Goal: Information Seeking & Learning: Learn about a topic

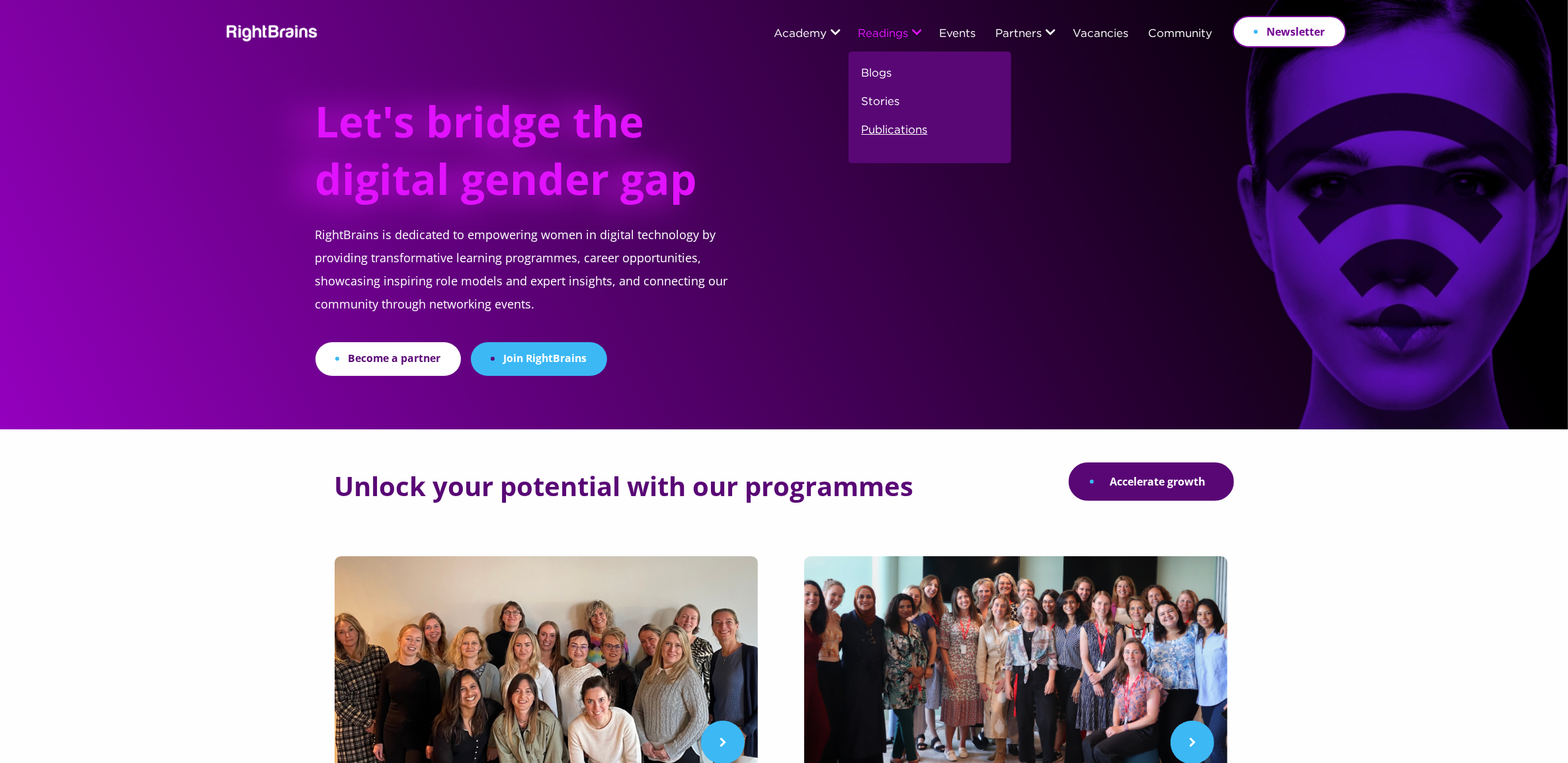
click at [880, 124] on link "Publications" at bounding box center [895, 136] width 66 height 28
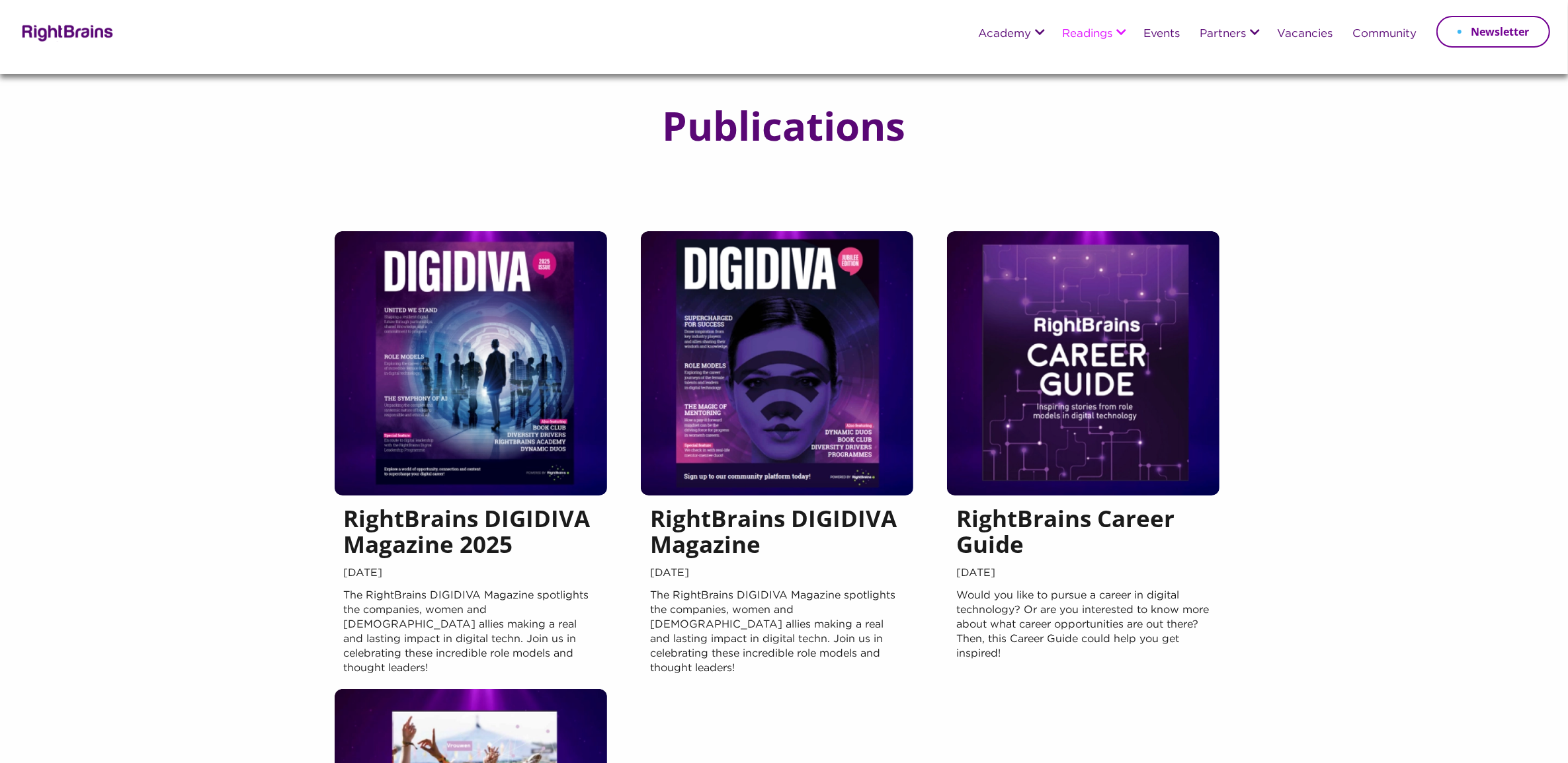
click at [474, 578] on span "[DATE]" at bounding box center [470, 573] width 254 height 20
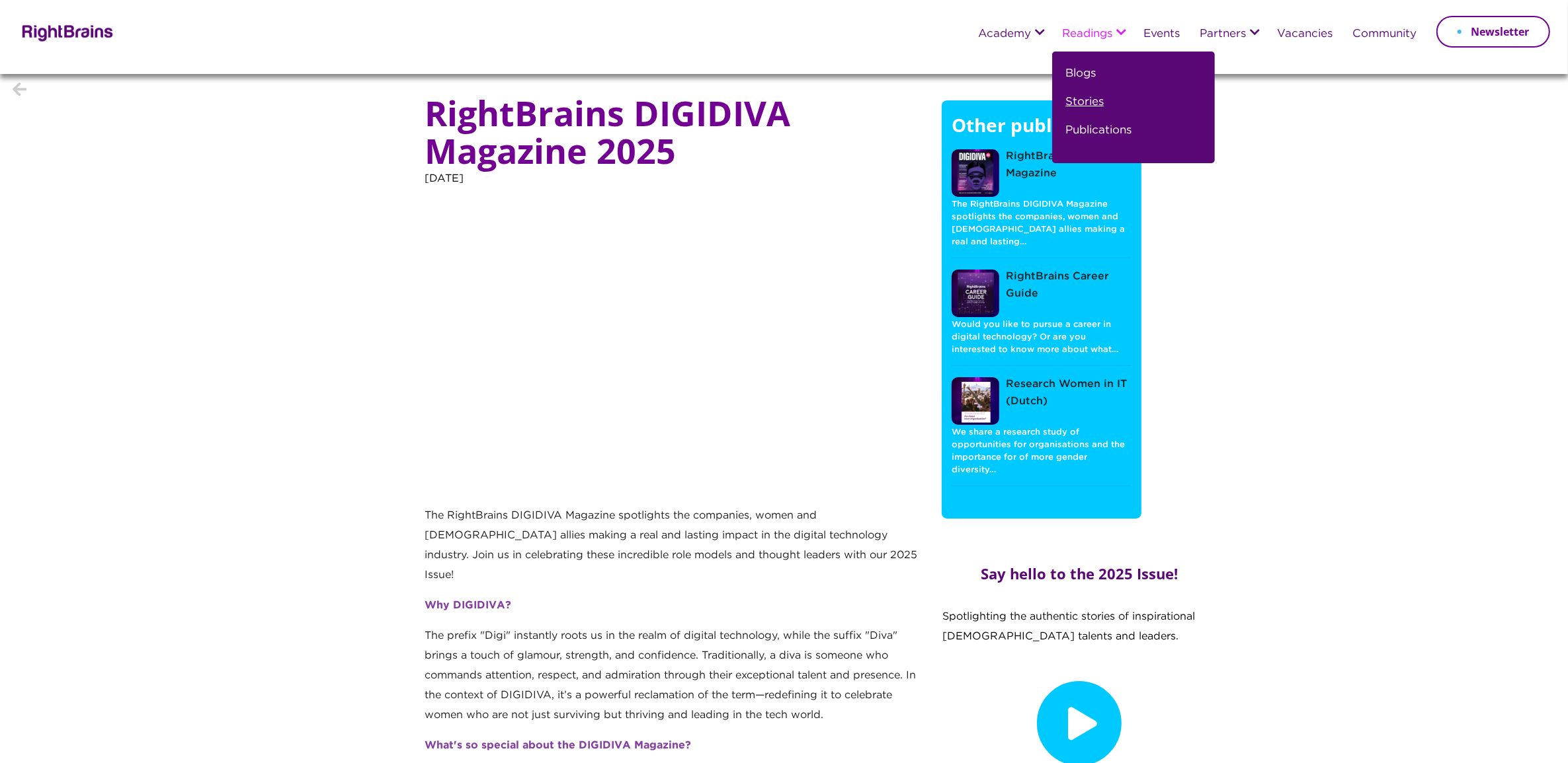
click at [1072, 97] on link "Stories" at bounding box center [1084, 107] width 39 height 28
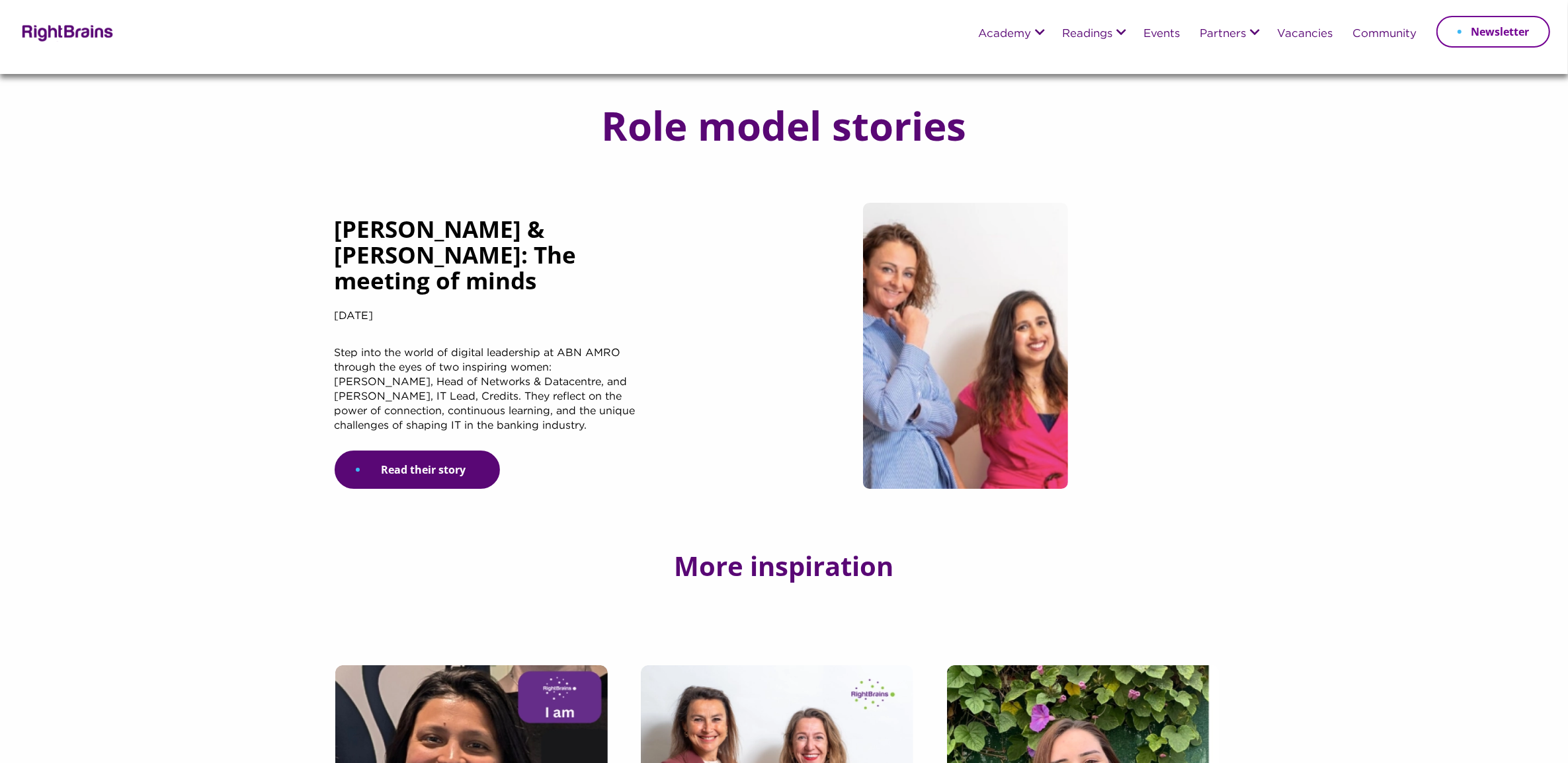
click at [454, 461] on link "Read their story" at bounding box center [416, 470] width 165 height 39
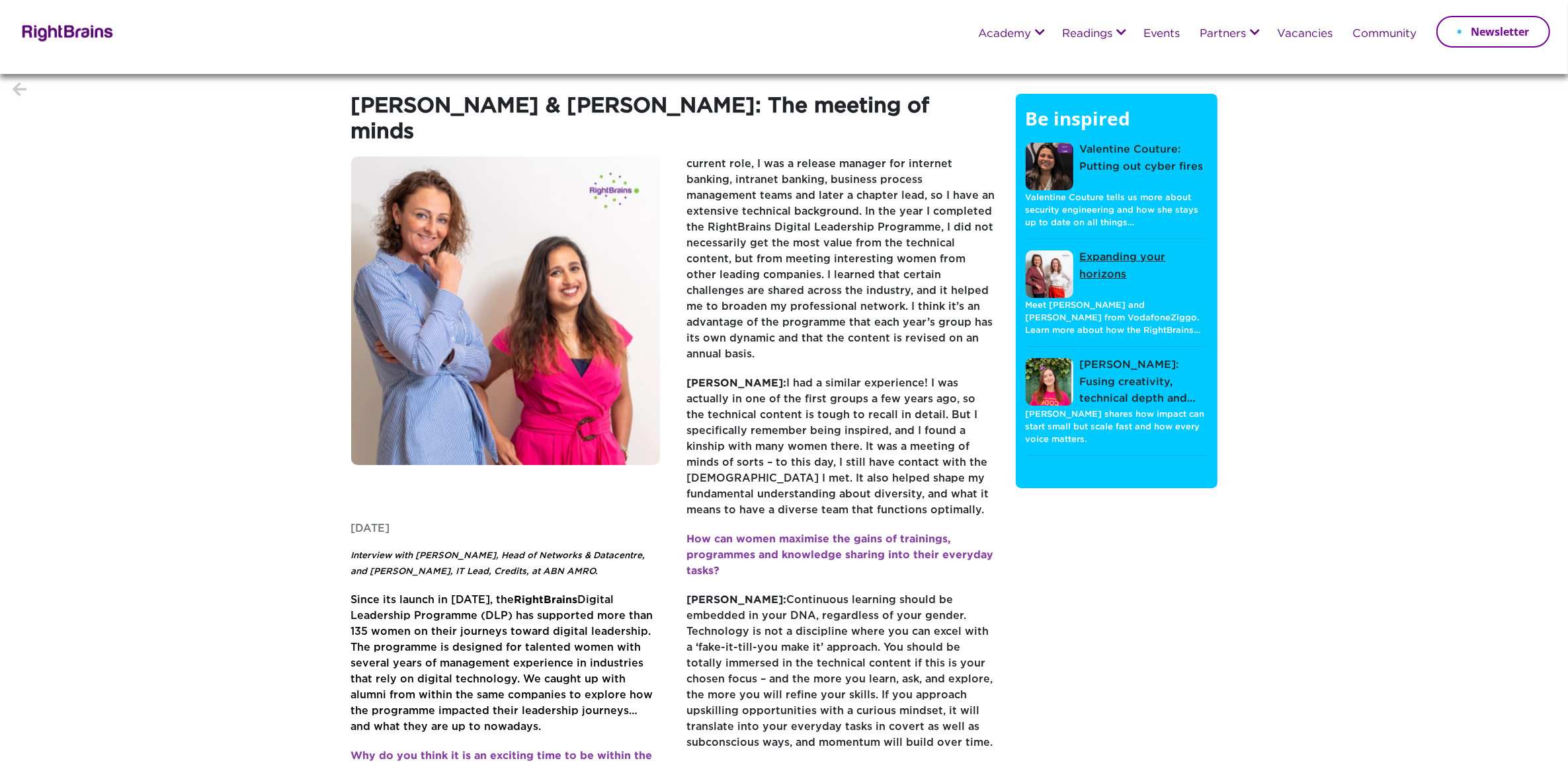
click at [1129, 277] on link "Expanding your horizons" at bounding box center [1117, 273] width 182 height 50
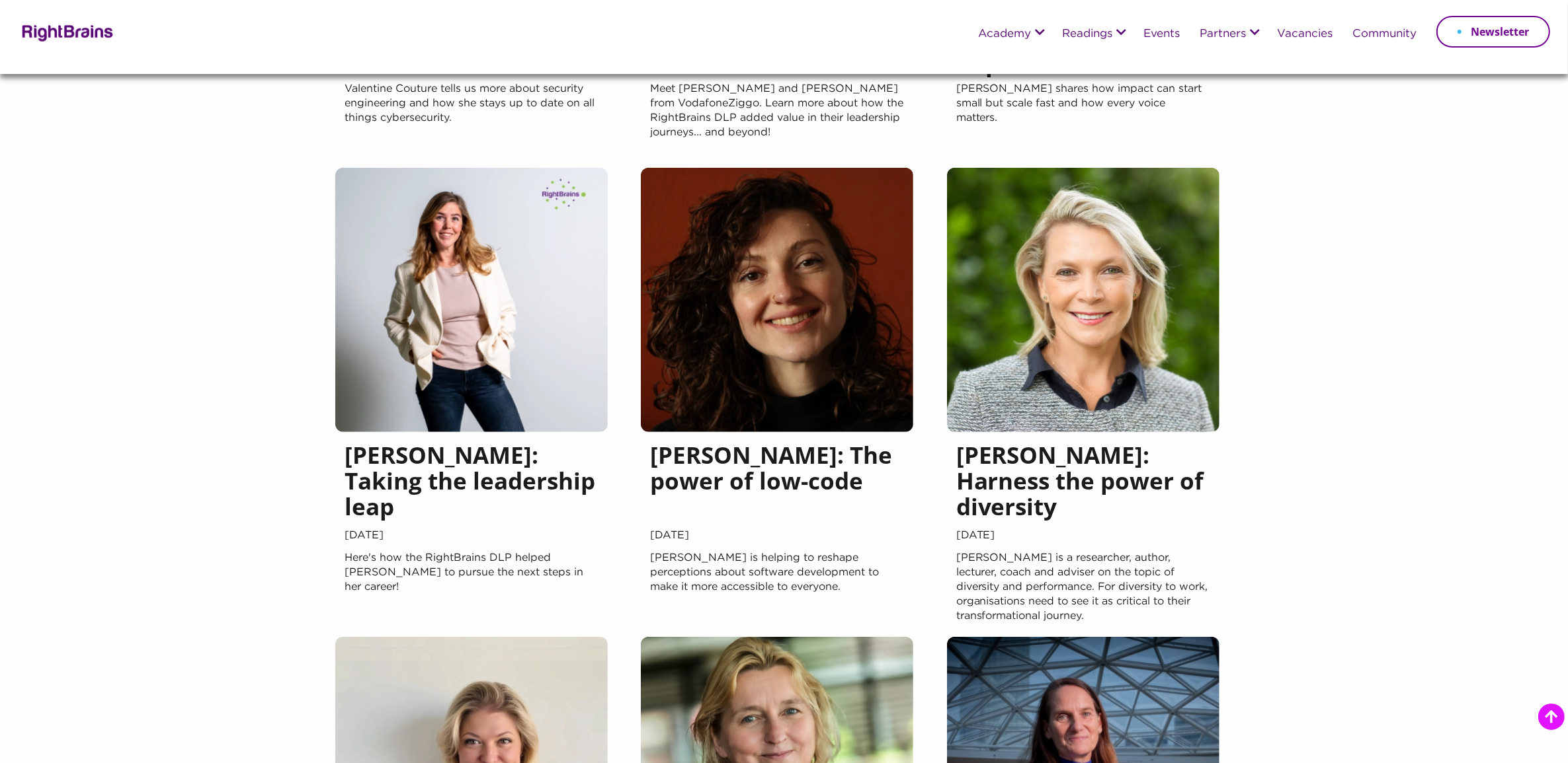
scroll to position [908, 0]
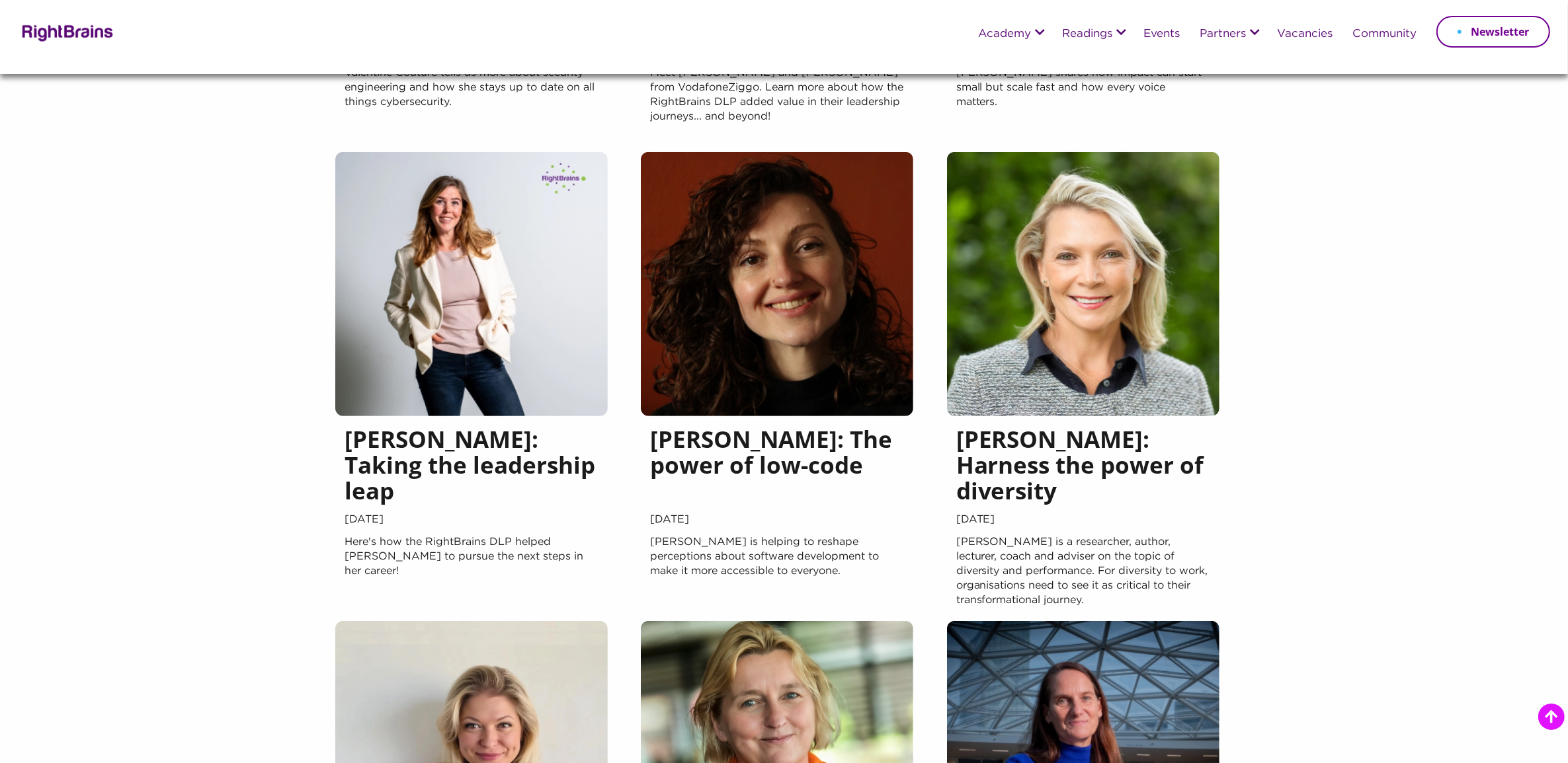
click at [500, 478] on h5 "[PERSON_NAME]: Taking the leadership leap" at bounding box center [471, 468] width 254 height 84
